Goal: Task Accomplishment & Management: Use online tool/utility

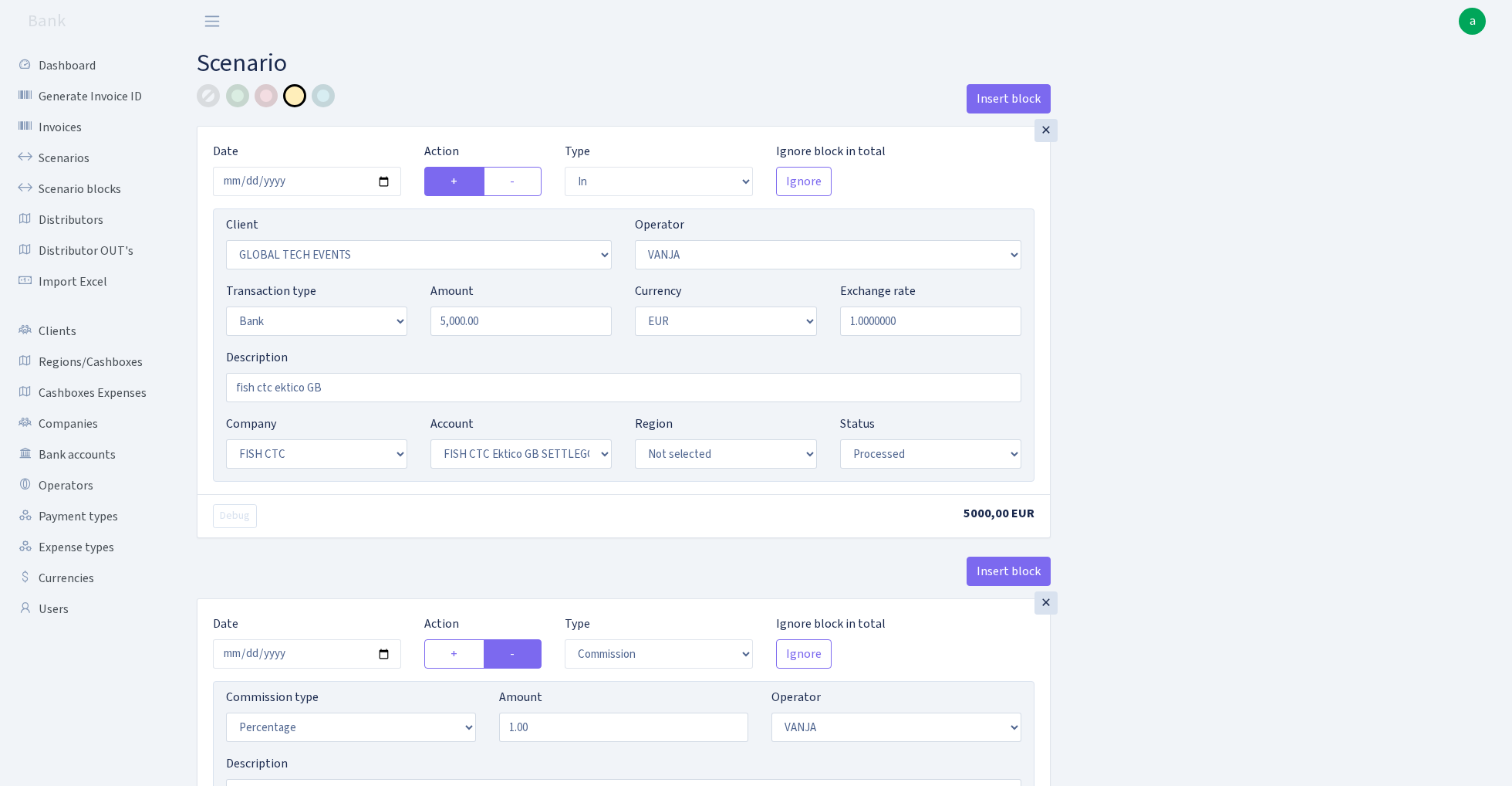
select select "in"
select select "3160"
select select "3"
select select "2"
select select "1"
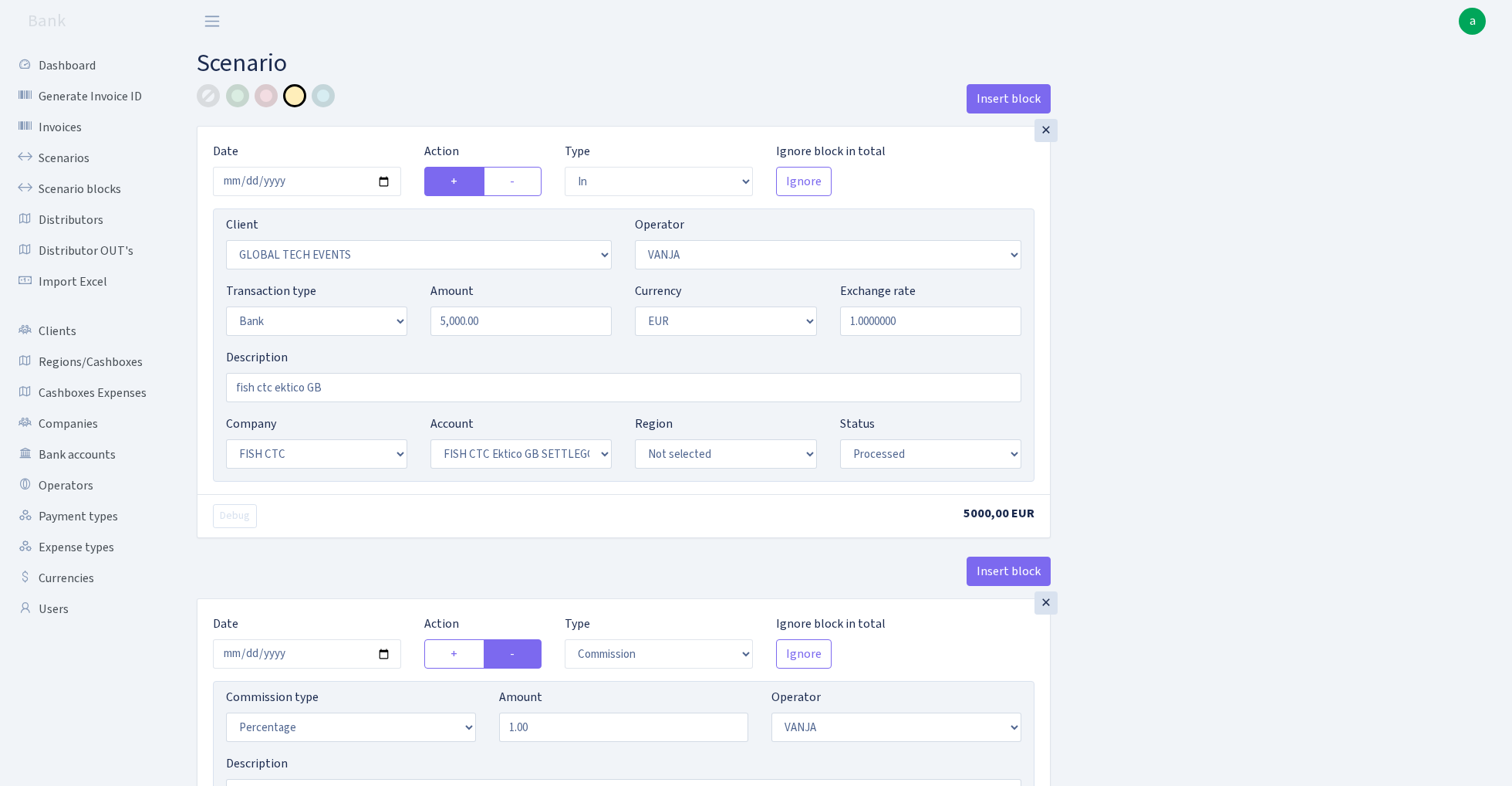
select select "24"
select select "71"
select select "processed"
select select "commission"
select select "3"
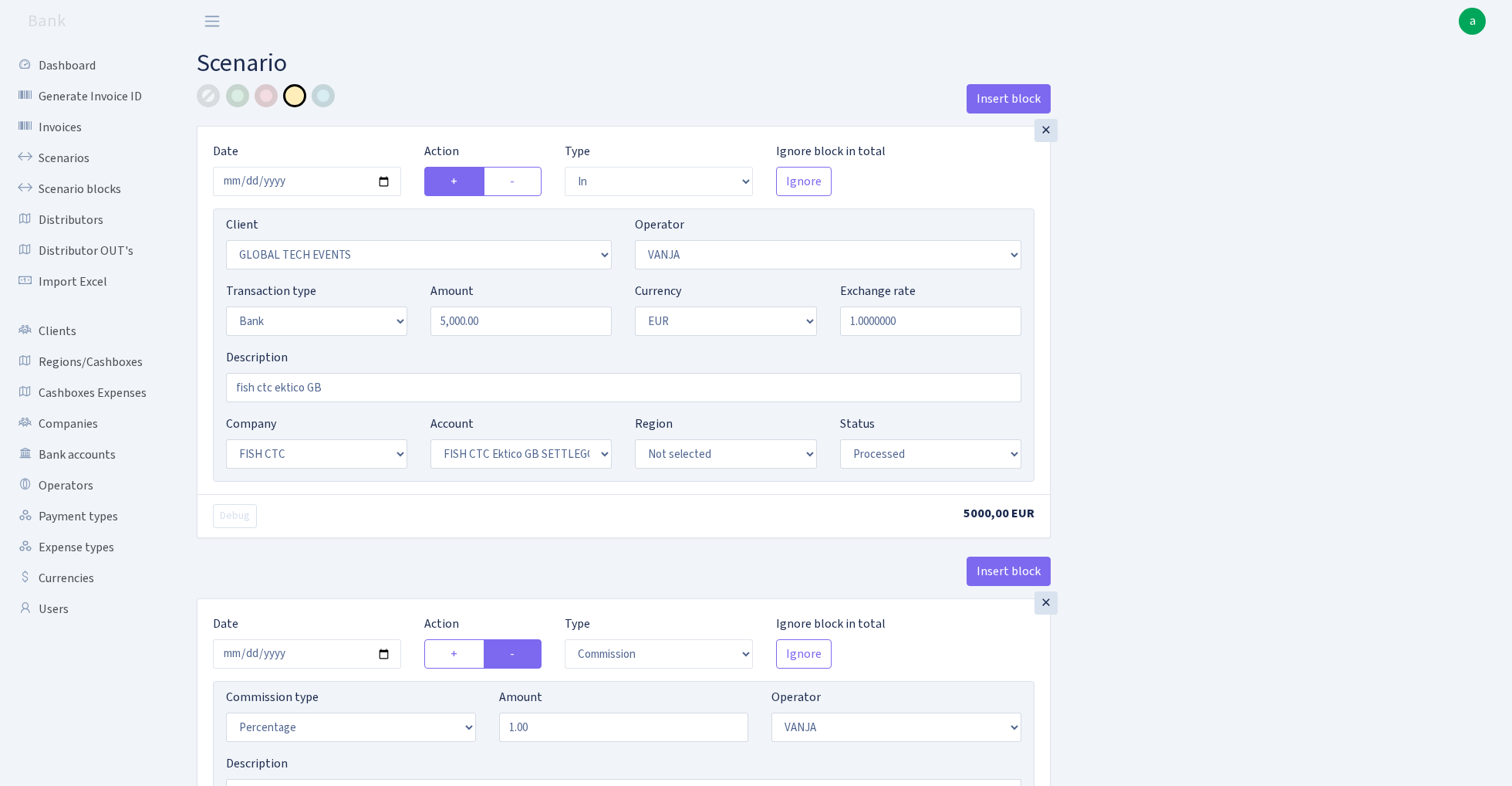
select select "processed"
select select "commission"
select select "1"
select select "24"
select select "71"
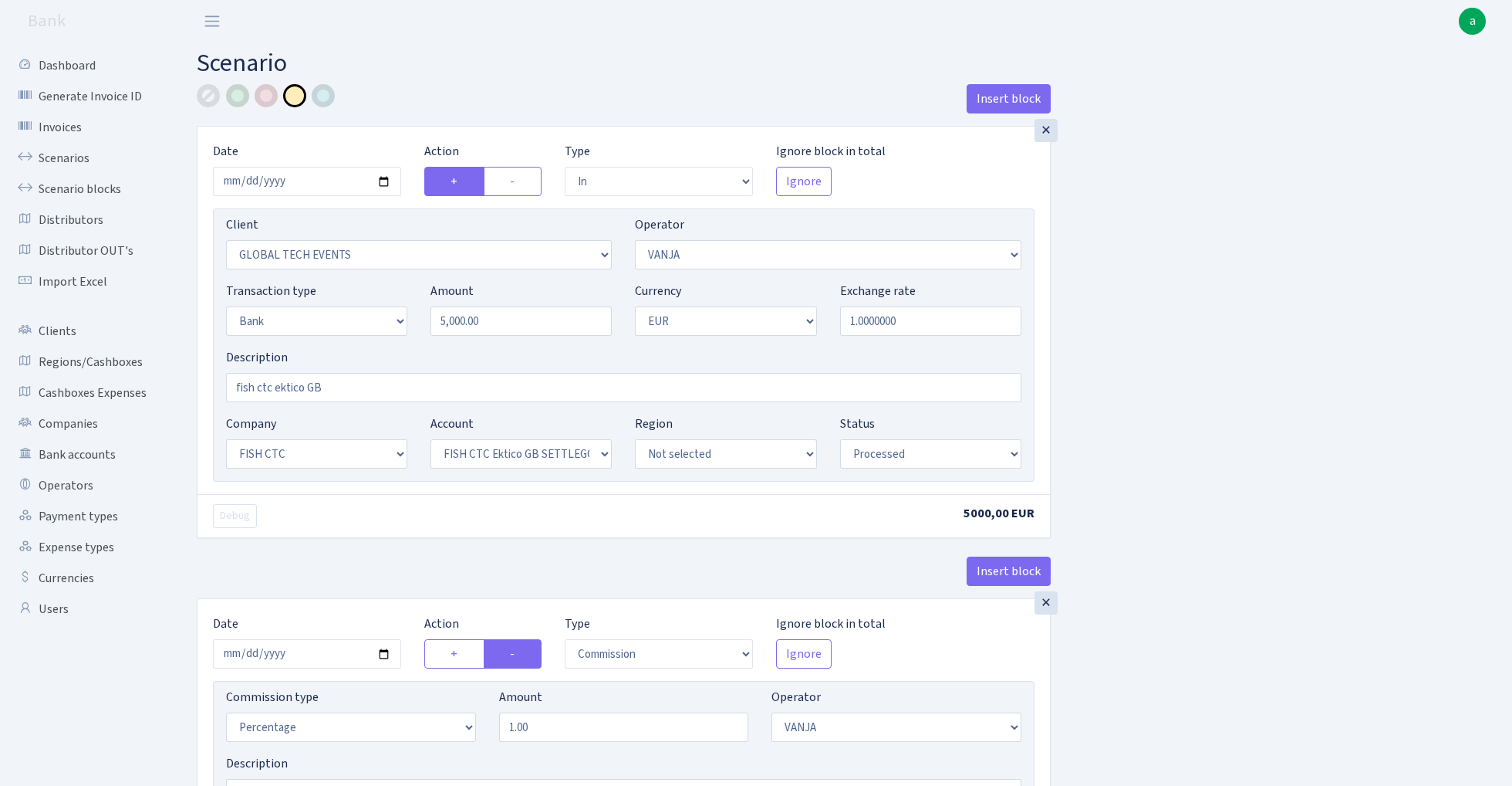
select select "processed"
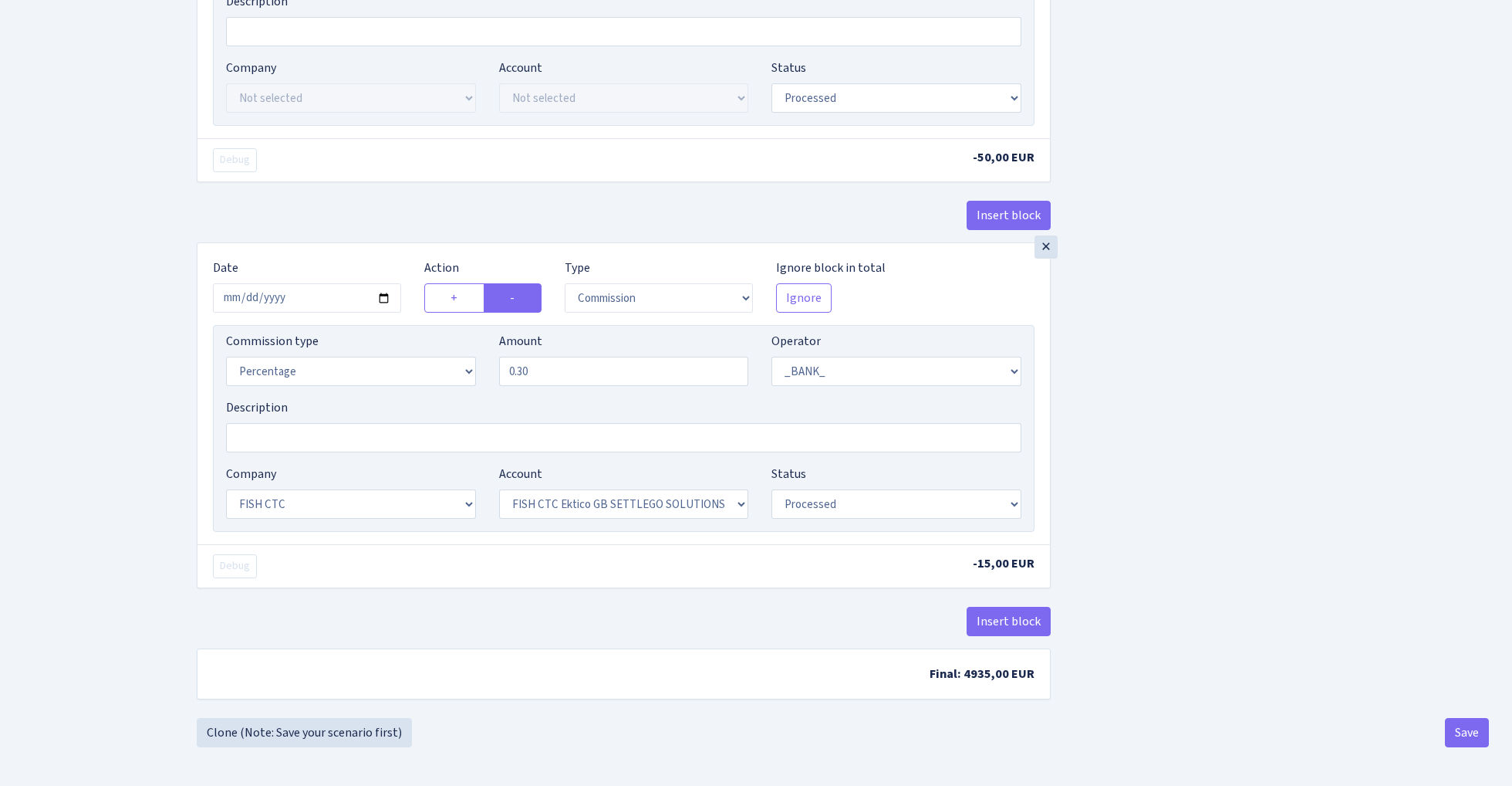
scroll to position [769, 0]
click at [1464, 738] on button "Save" at bounding box center [1467, 732] width 44 height 29
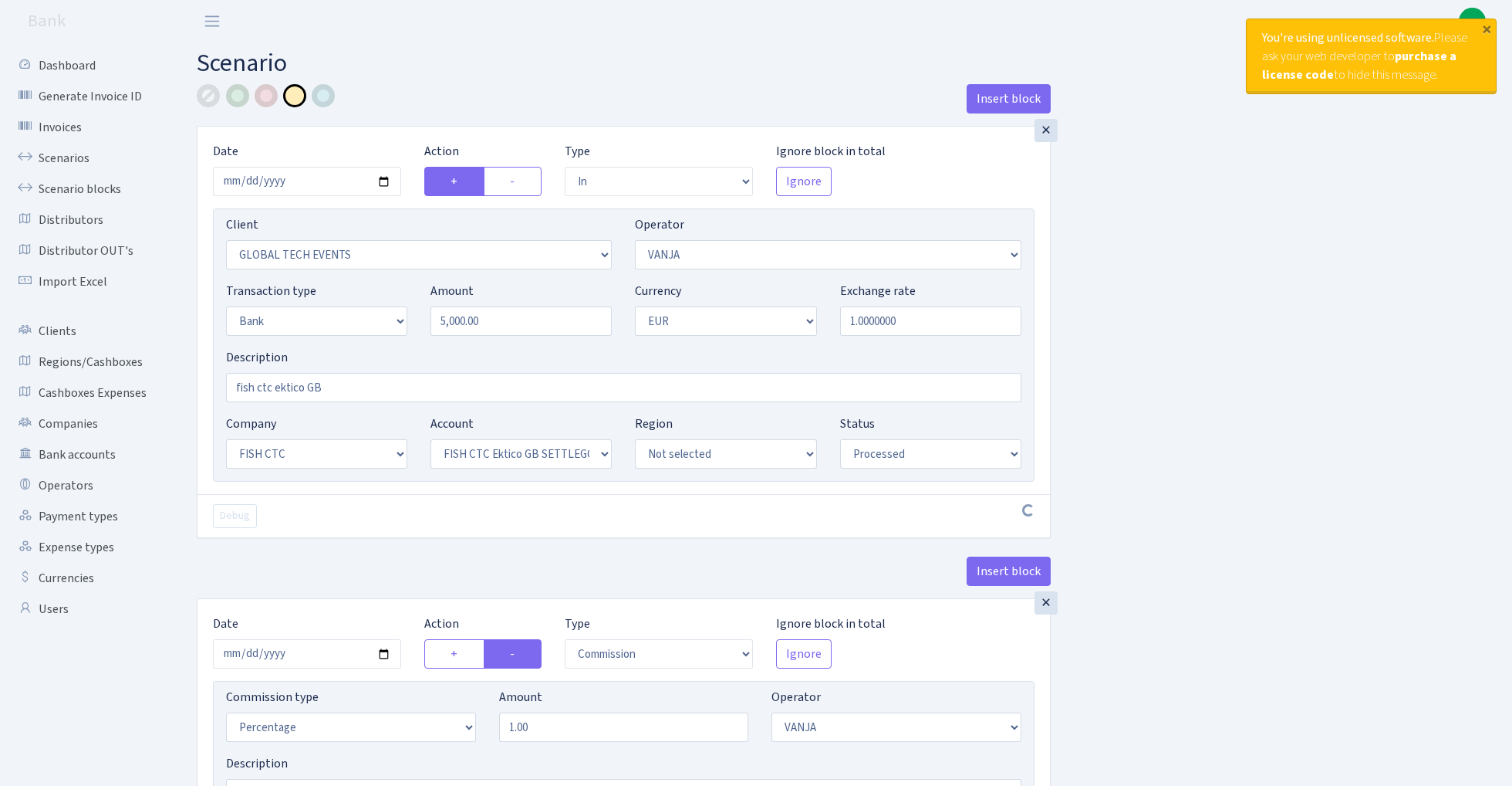
select select "in"
select select "3160"
select select "3"
select select "2"
select select "1"
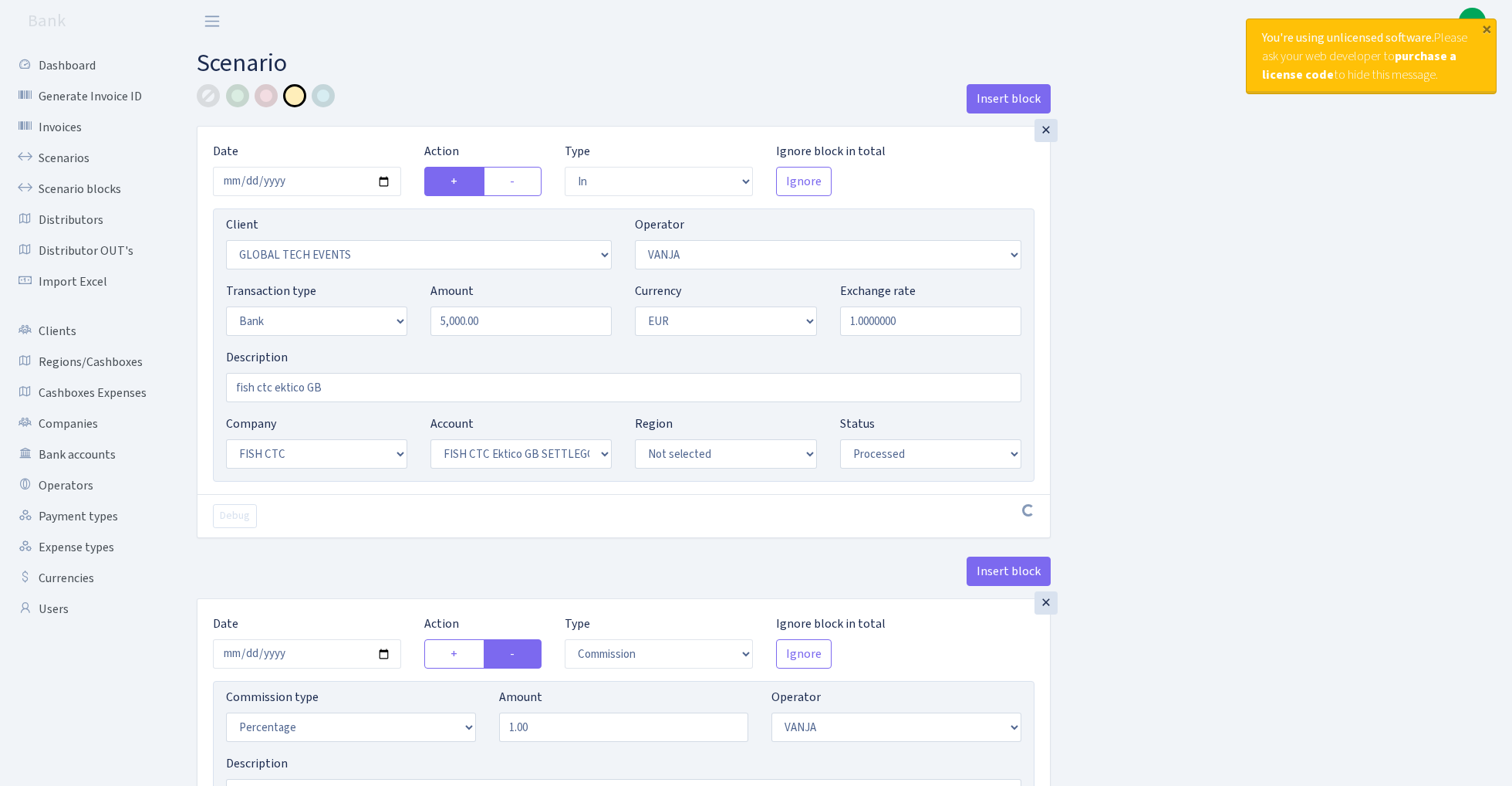
select select "24"
select select "71"
select select "processed"
select select "commission"
select select "3"
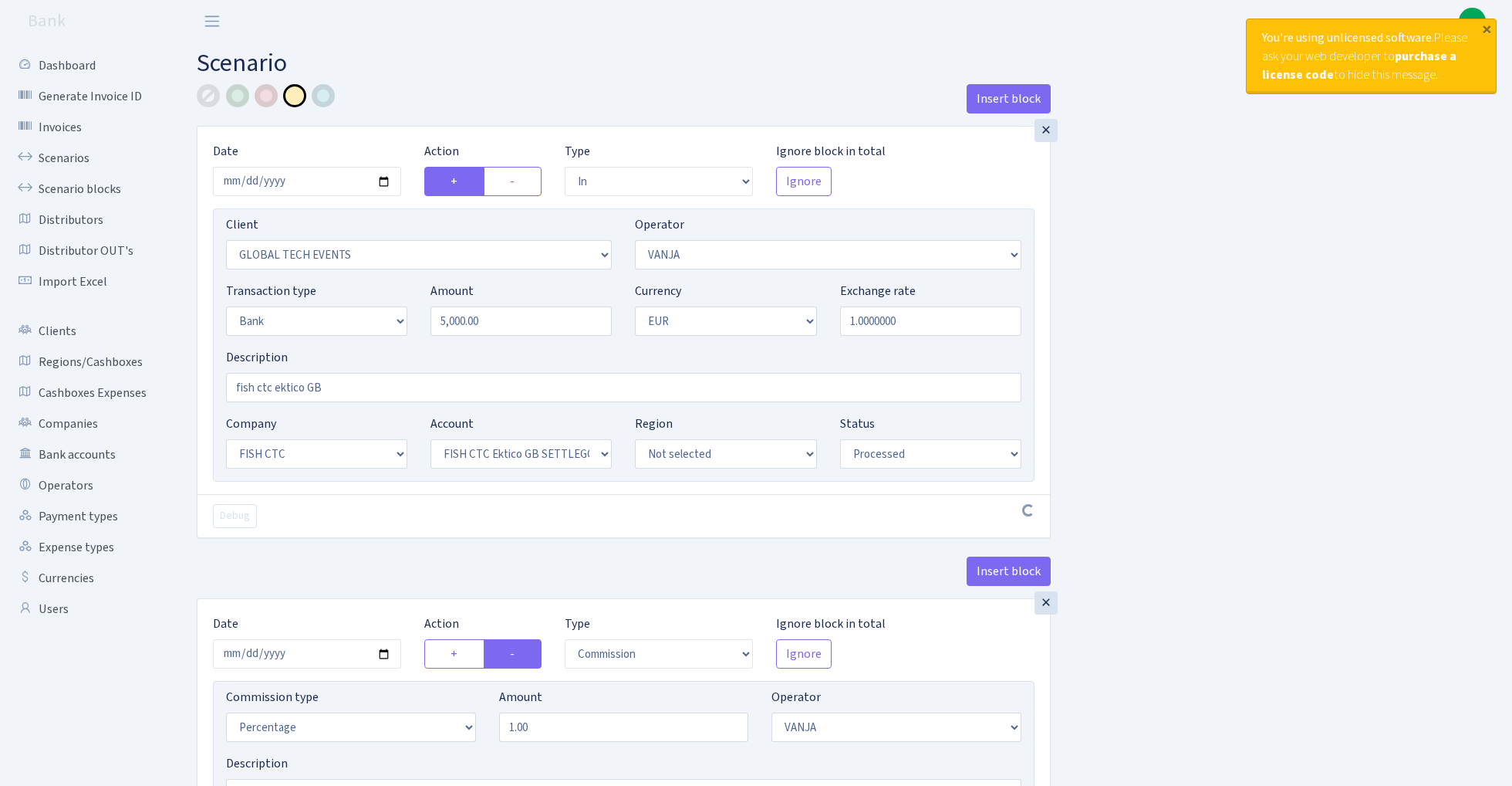
select select "processed"
select select "commission"
select select "1"
select select "24"
select select "71"
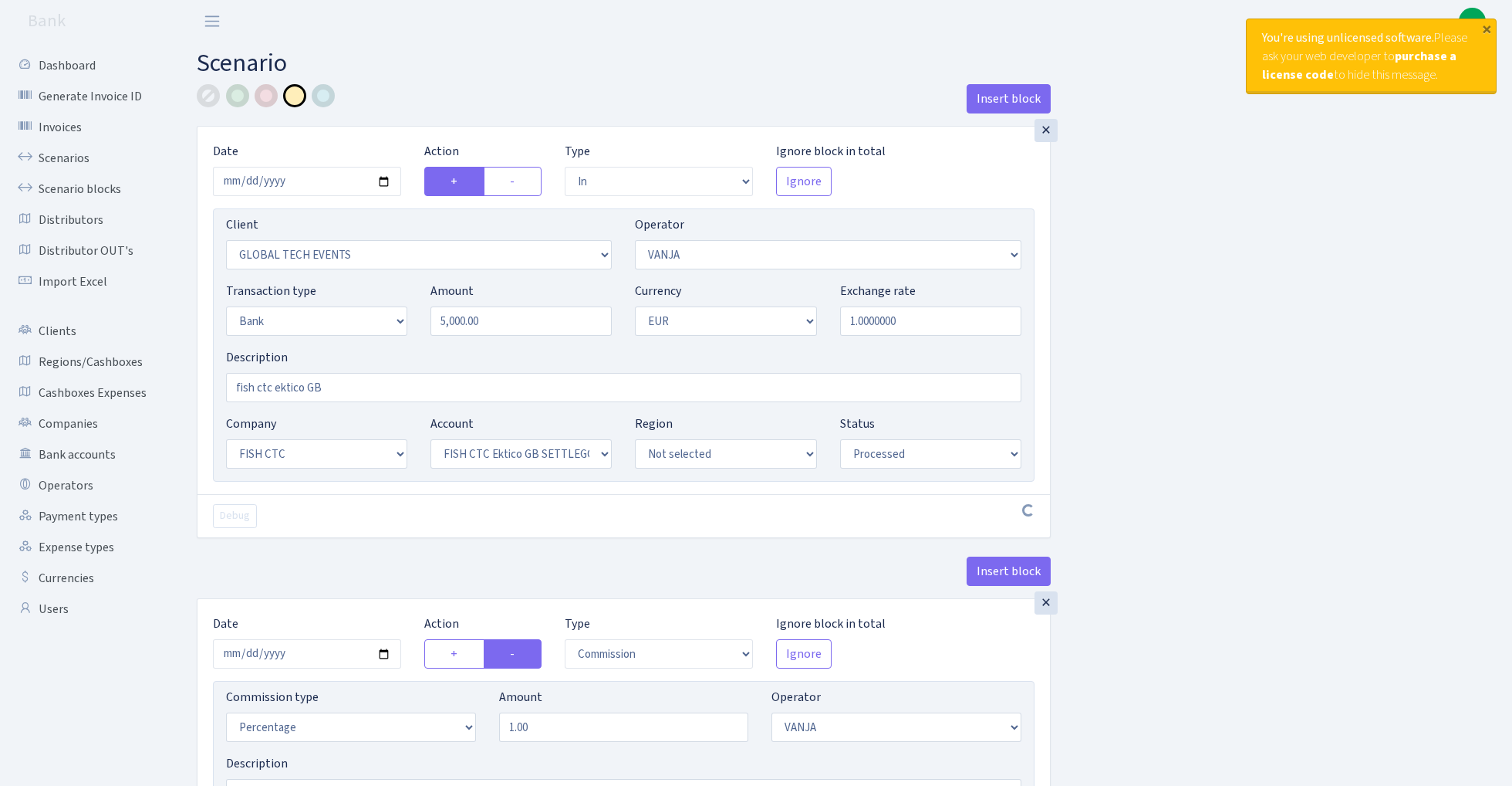
select select "processed"
